Goal: Browse casually: Explore the website without a specific task or goal

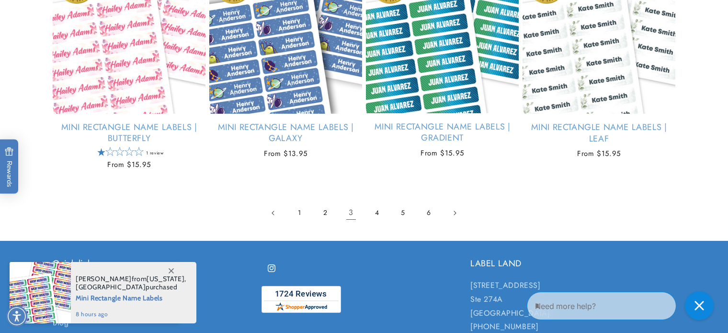
scroll to position [2190, 0]
